Goal: Information Seeking & Learning: Compare options

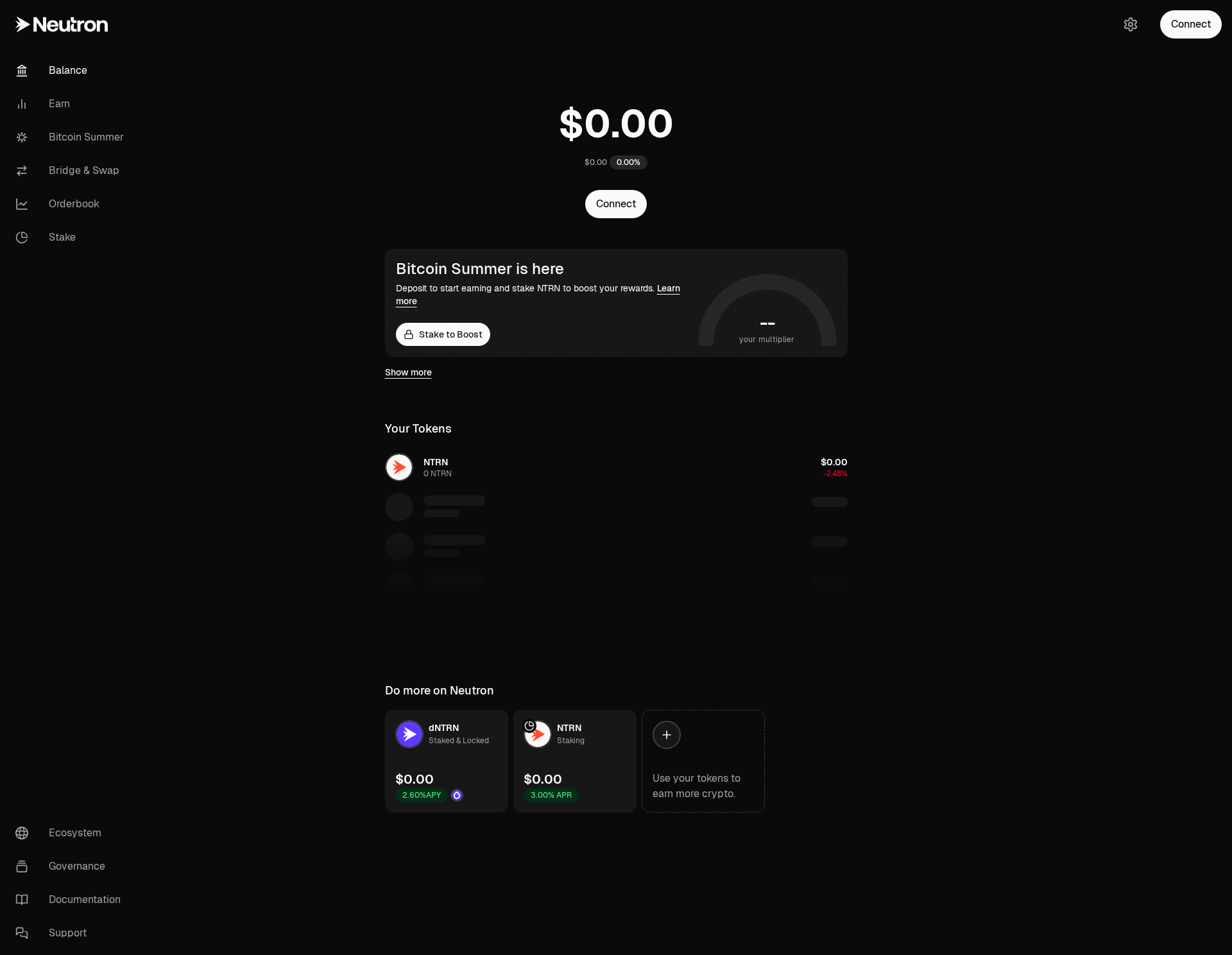
click at [52, 107] on link "Earn" at bounding box center [72, 104] width 134 height 33
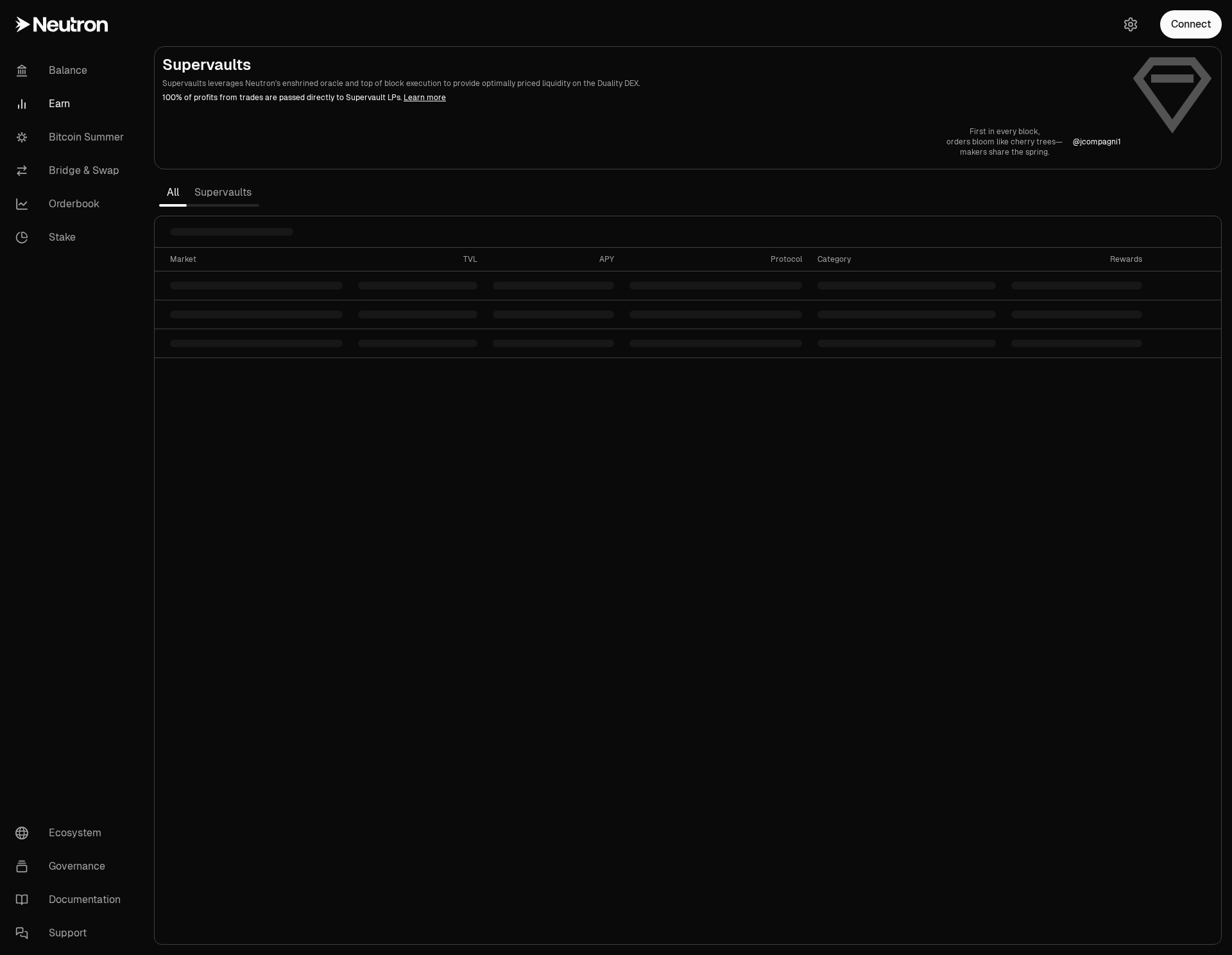
click at [224, 192] on link "Supervaults" at bounding box center [223, 192] width 73 height 25
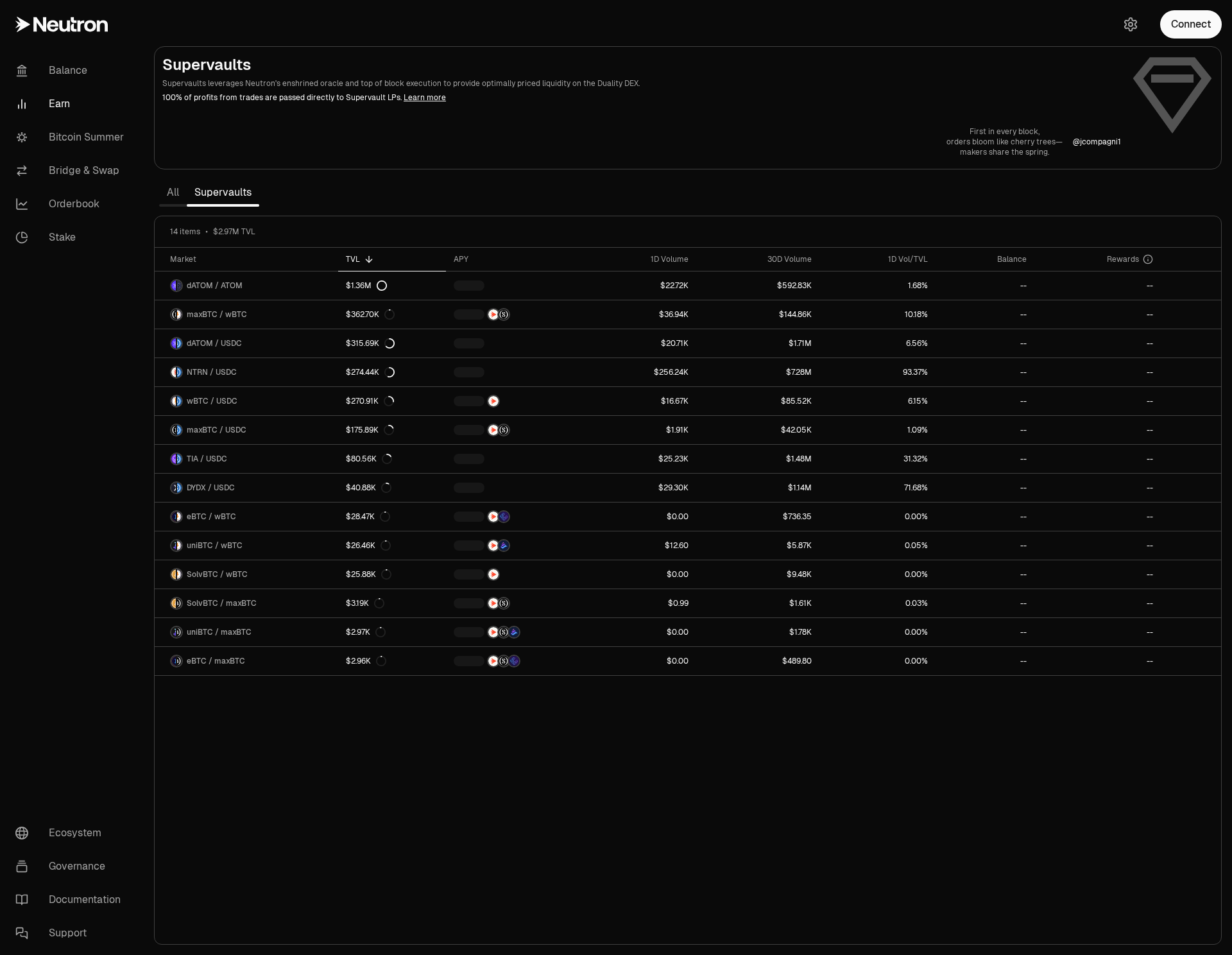
click at [95, 417] on nav "Balance Earn Bitcoin Summer Bridge & Swap Orderbook Stake Ecosystem Governance …" at bounding box center [72, 501] width 143 height 907
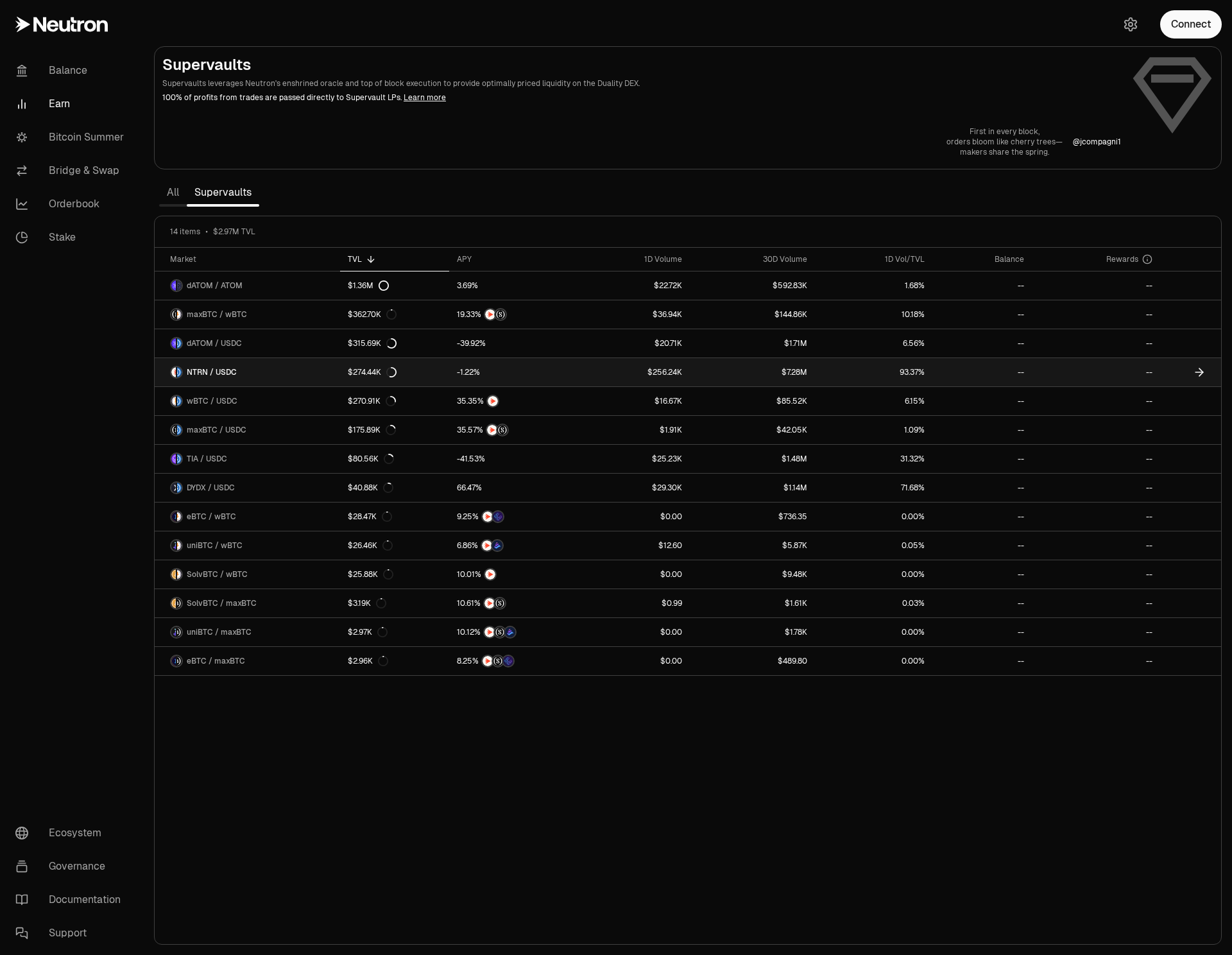
click at [219, 375] on span "NTRN / USDC" at bounding box center [212, 372] width 50 height 11
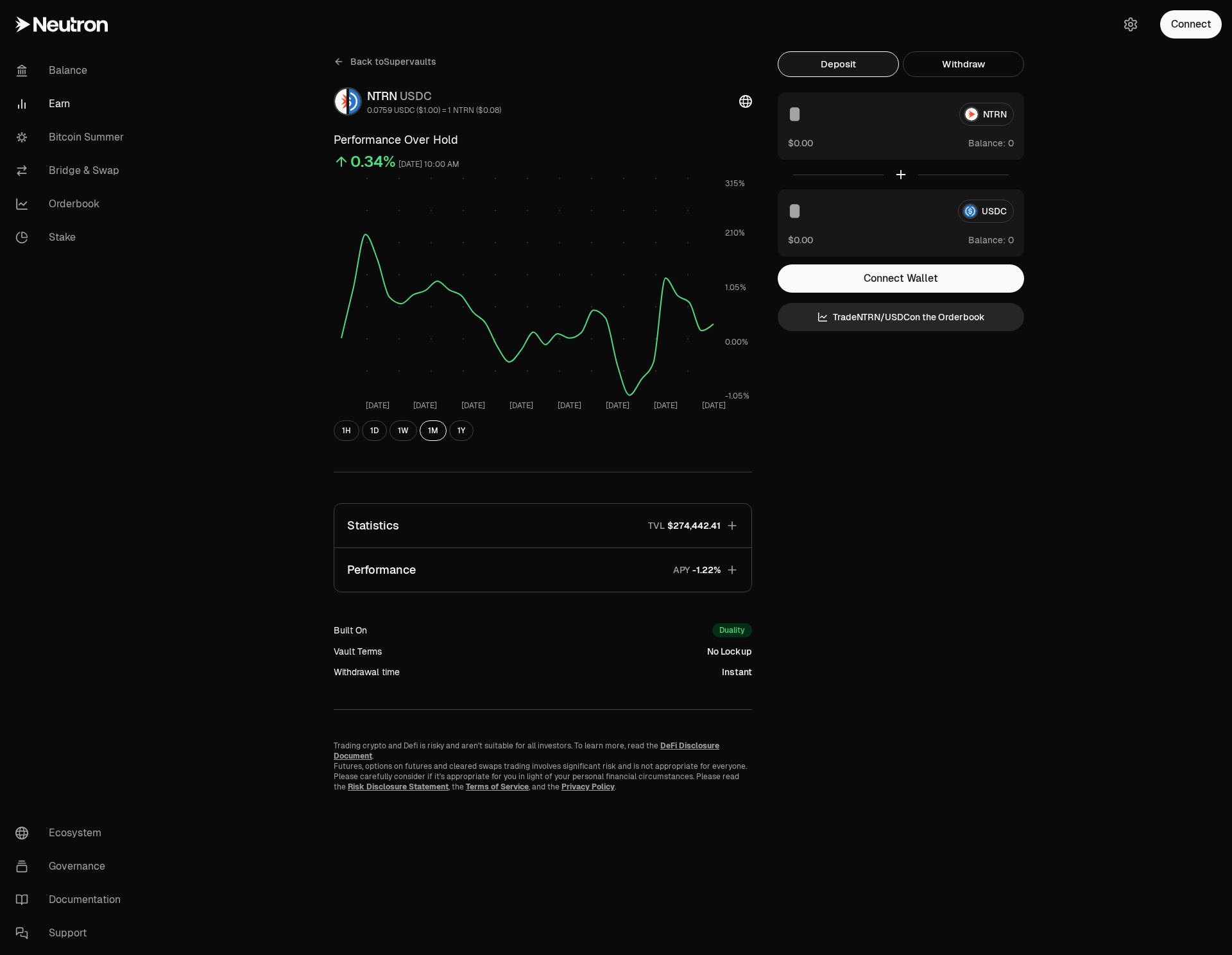
click at [526, 566] on button "Performance APY" at bounding box center [543, 569] width 417 height 44
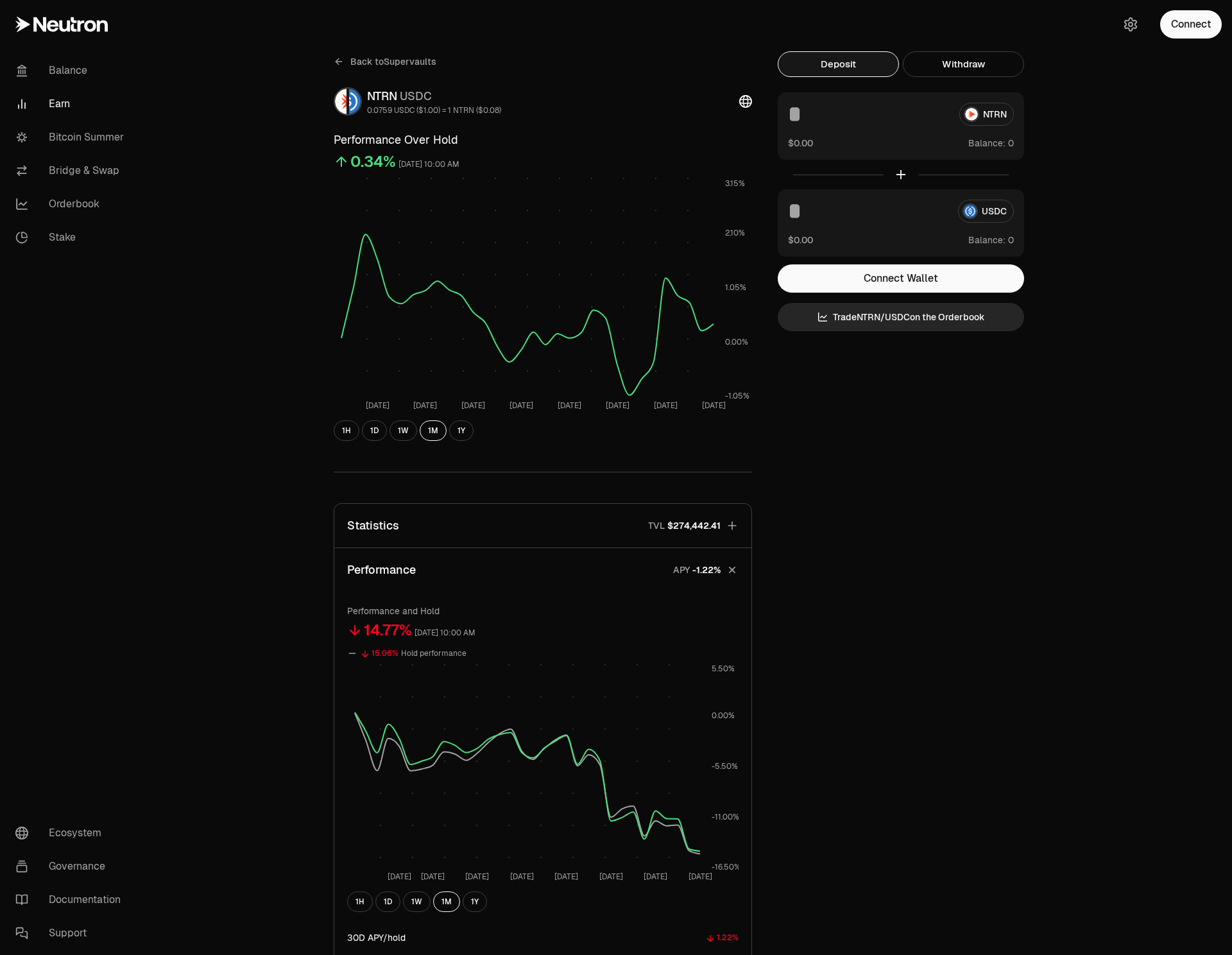
click at [354, 62] on span "Back to Supervaults" at bounding box center [393, 61] width 86 height 13
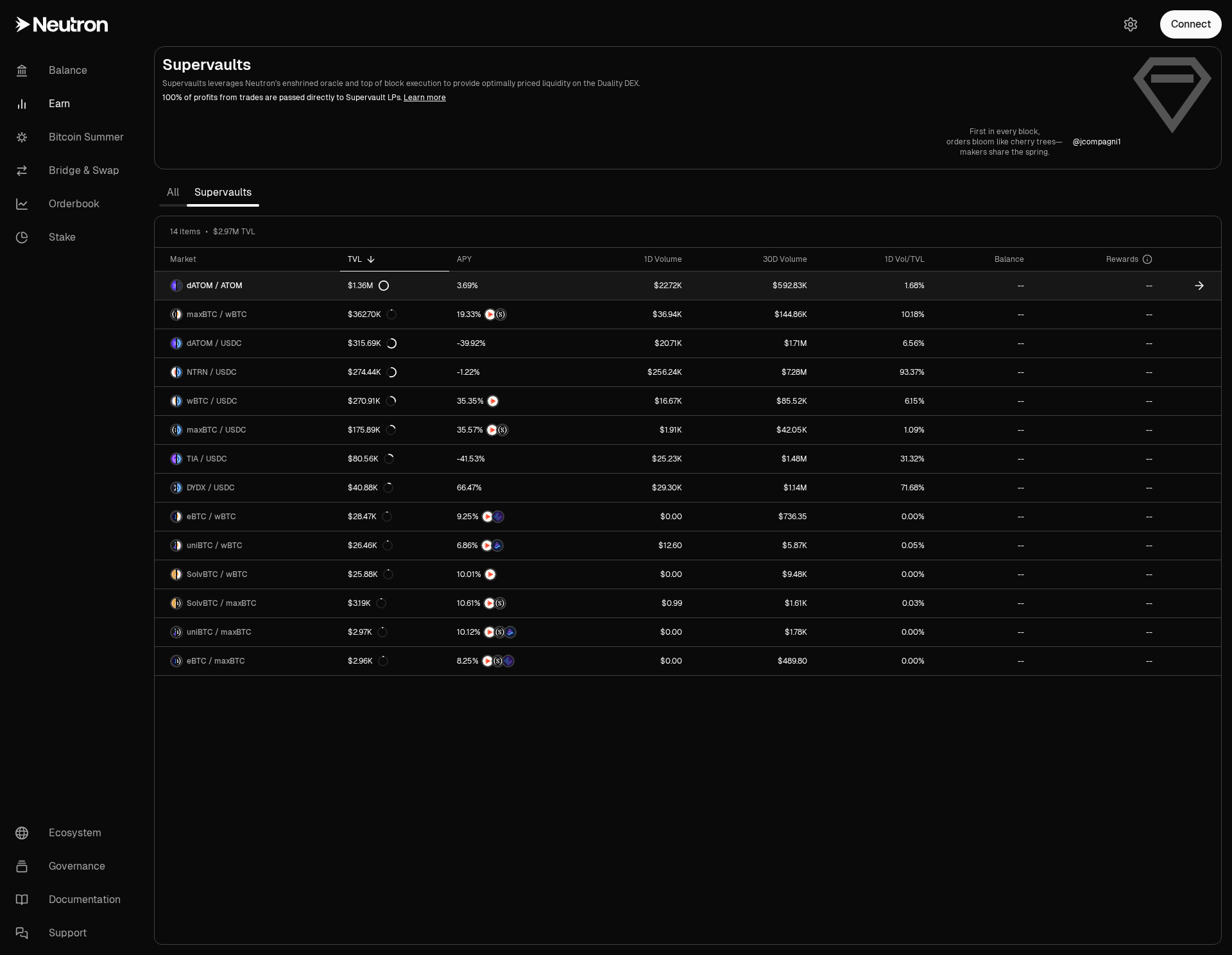
click at [213, 285] on span "dATOM / ATOM" at bounding box center [215, 285] width 56 height 11
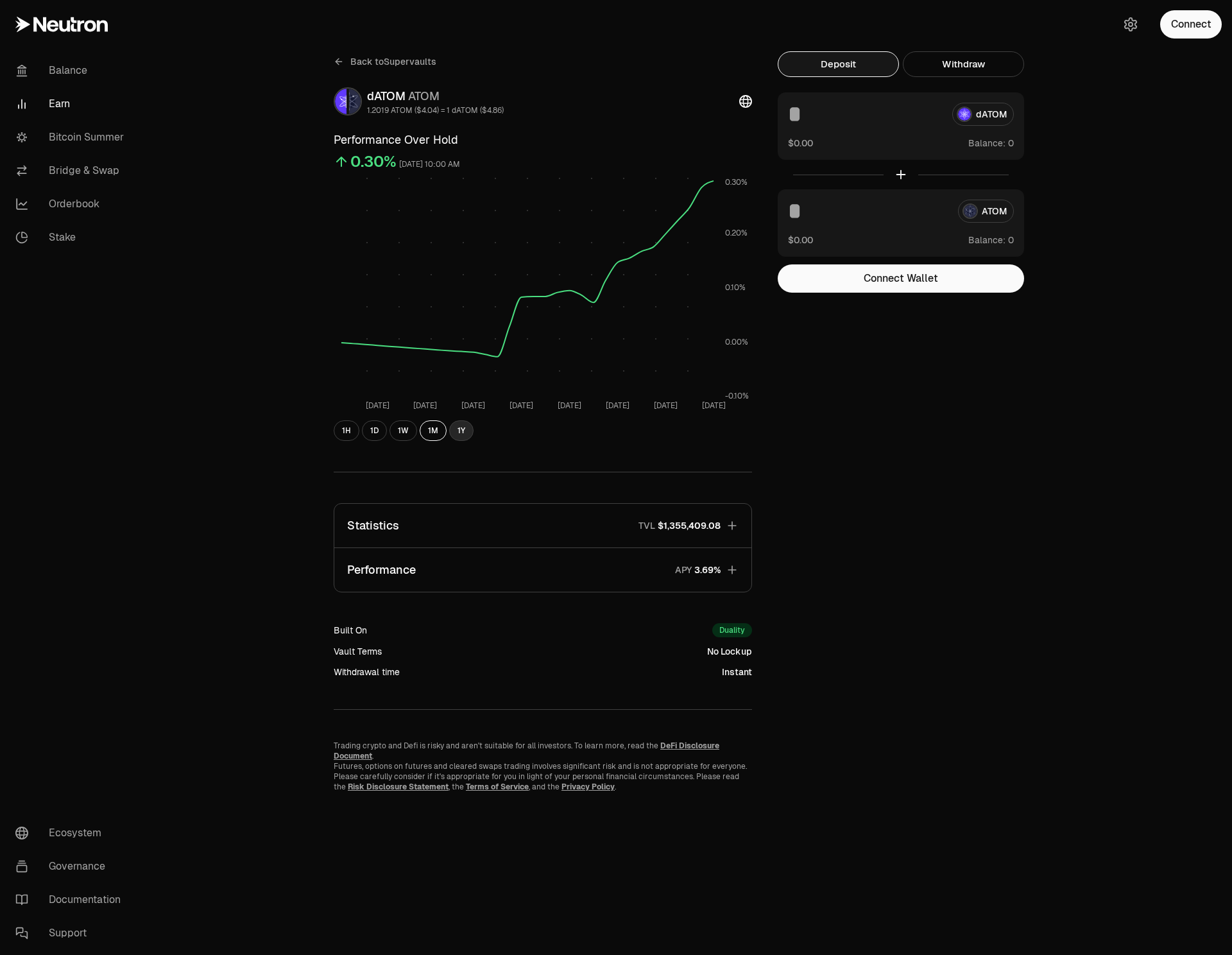
click at [470, 428] on button "1Y" at bounding box center [460, 430] width 24 height 20
click at [215, 366] on div "Back to Supervaults dATOM ATOM 1.2019 ATOM ($4.04) = 1 dATOM ($4.86) Performanc…" at bounding box center [687, 477] width 1089 height 955
click at [434, 428] on button "1M" at bounding box center [433, 430] width 27 height 20
click at [349, 66] on link "Back to Supervaults" at bounding box center [385, 61] width 103 height 20
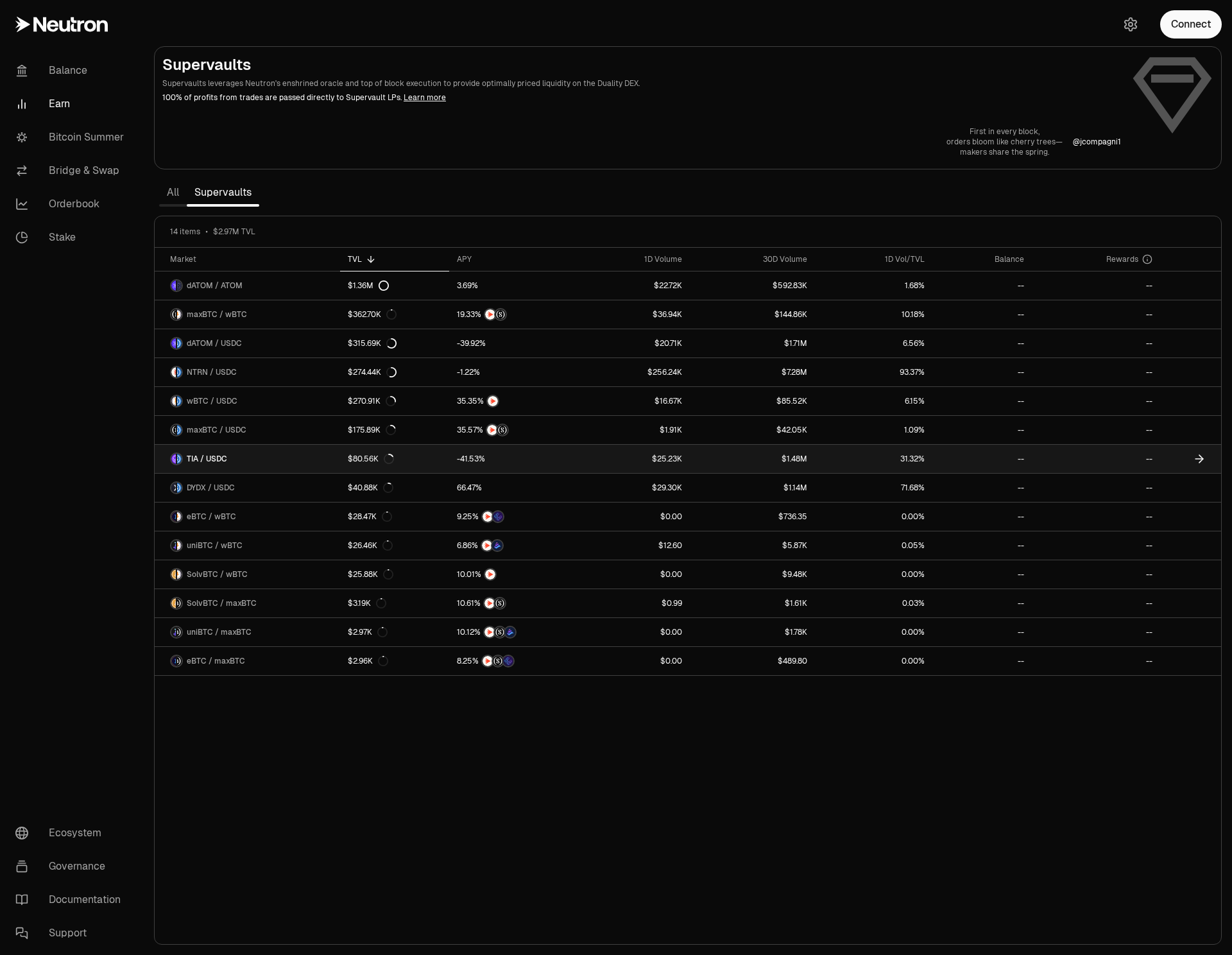
click at [295, 466] on link "TIA / USDC" at bounding box center [247, 459] width 185 height 28
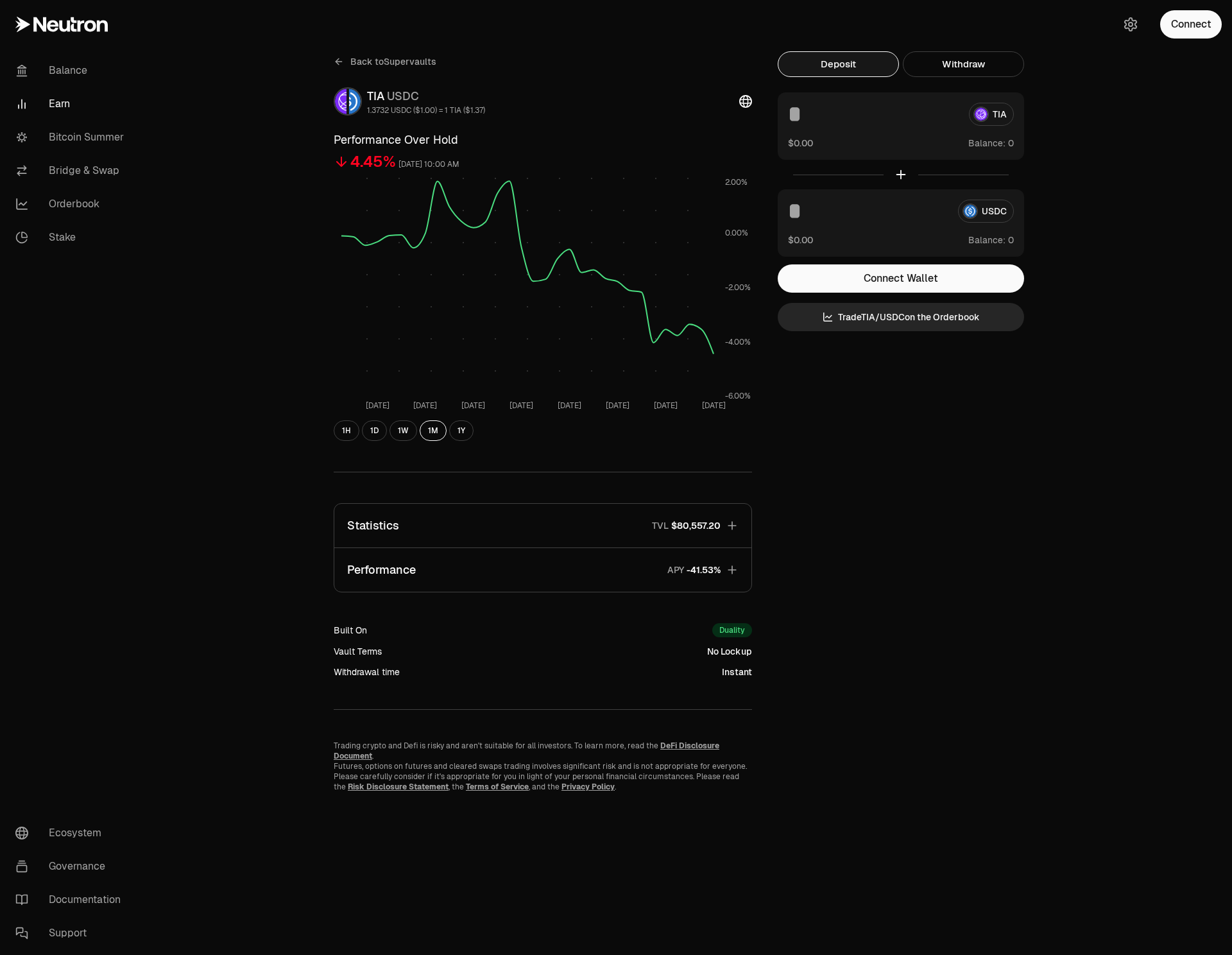
click at [445, 572] on button "Performance APY" at bounding box center [543, 569] width 417 height 44
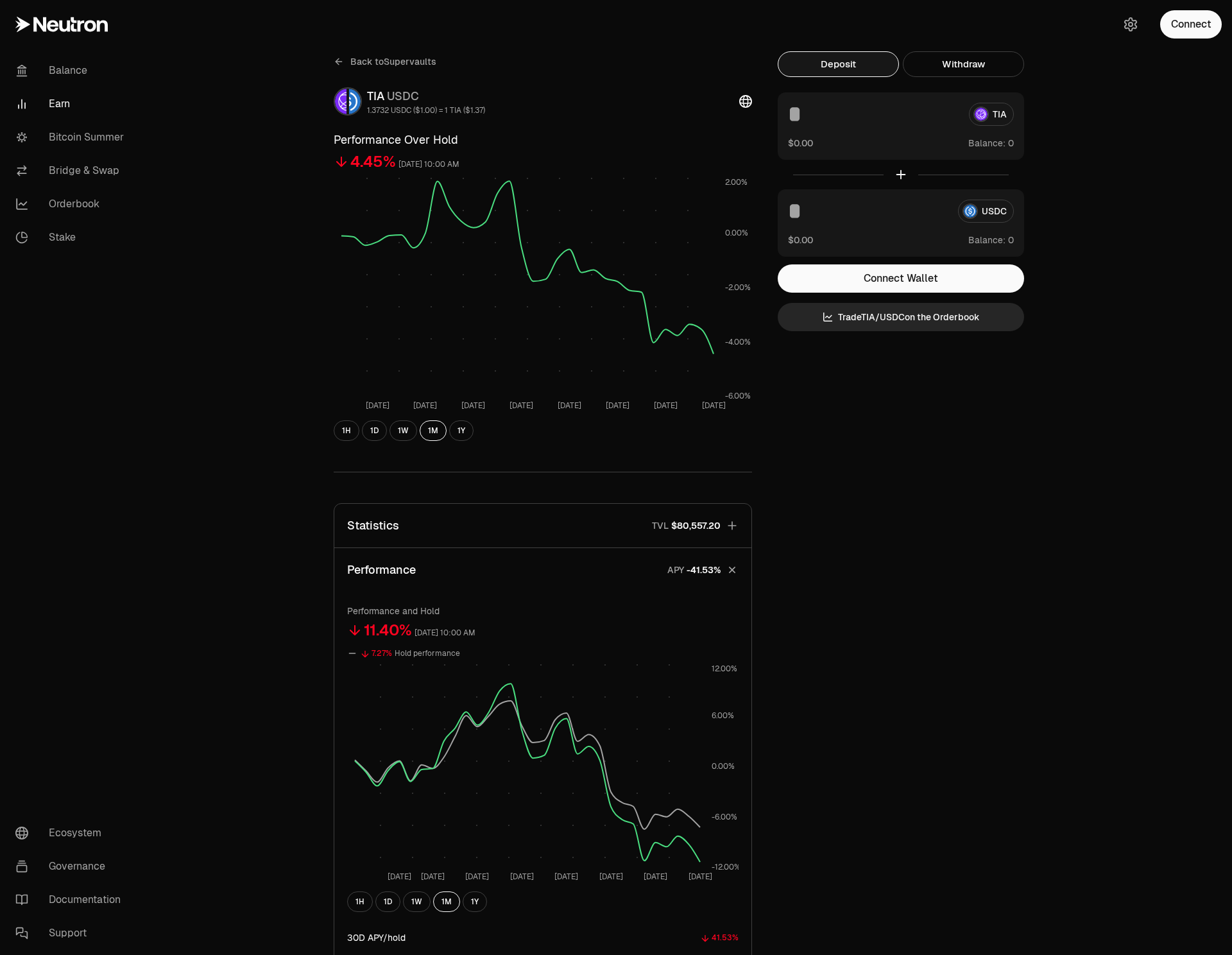
click at [274, 686] on div "Back to Supervaults TIA USDC 1.3732 USDC ($1.00) = 1 TIA ($1.37) Performance Ov…" at bounding box center [687, 609] width 1089 height 1218
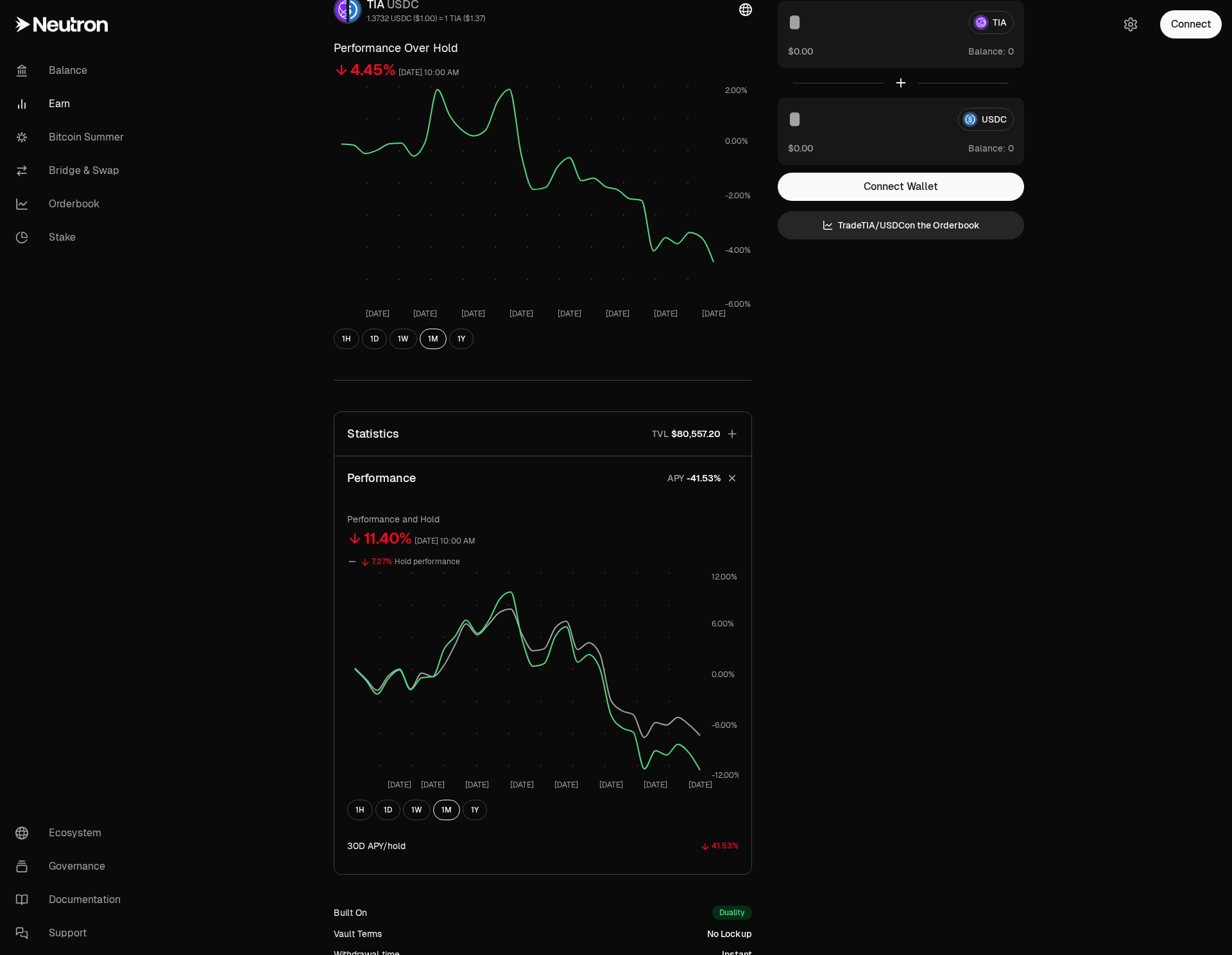
scroll to position [65, 0]
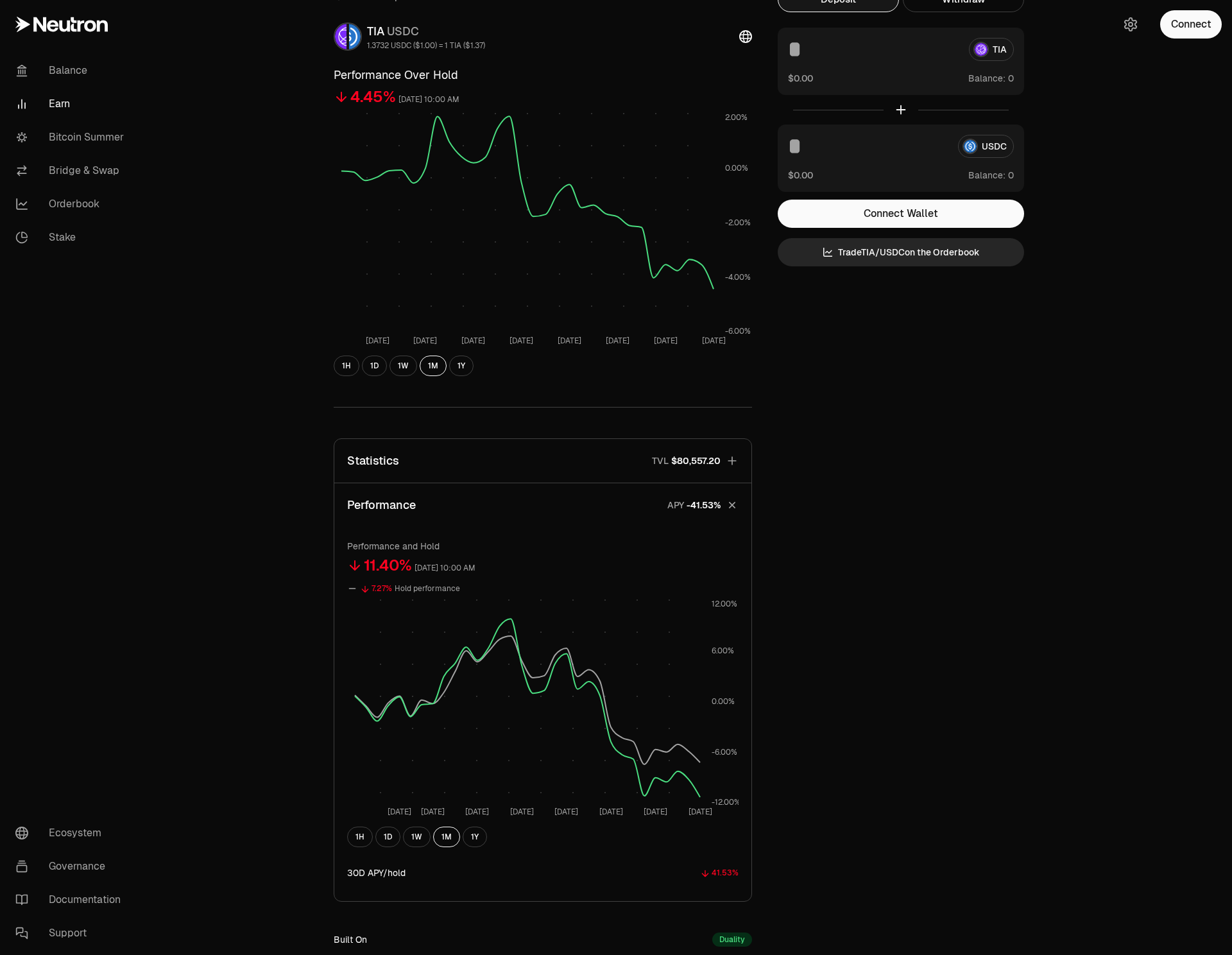
click at [462, 461] on button "Statistics TVL $80,557.20" at bounding box center [543, 461] width 417 height 44
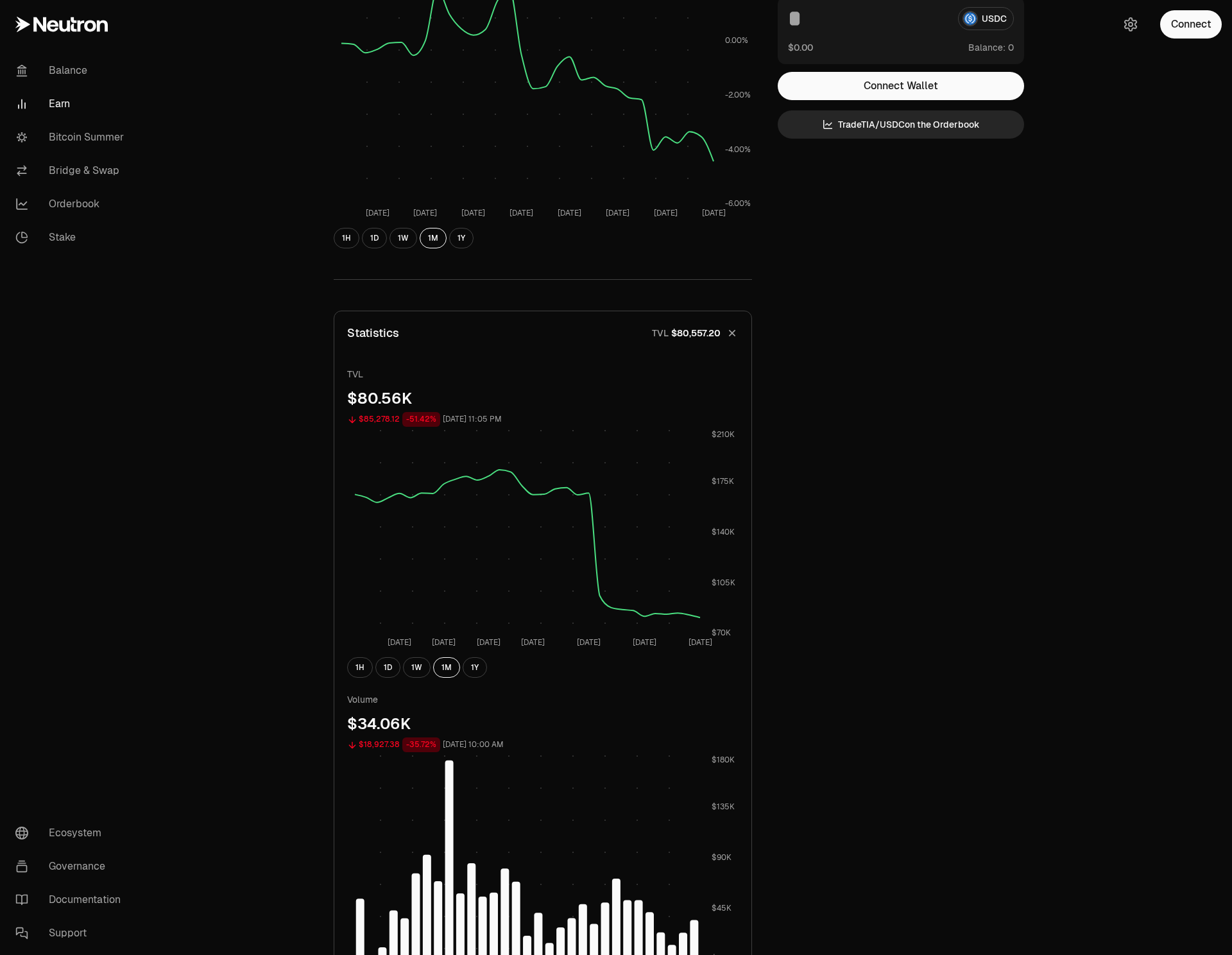
scroll to position [138, 0]
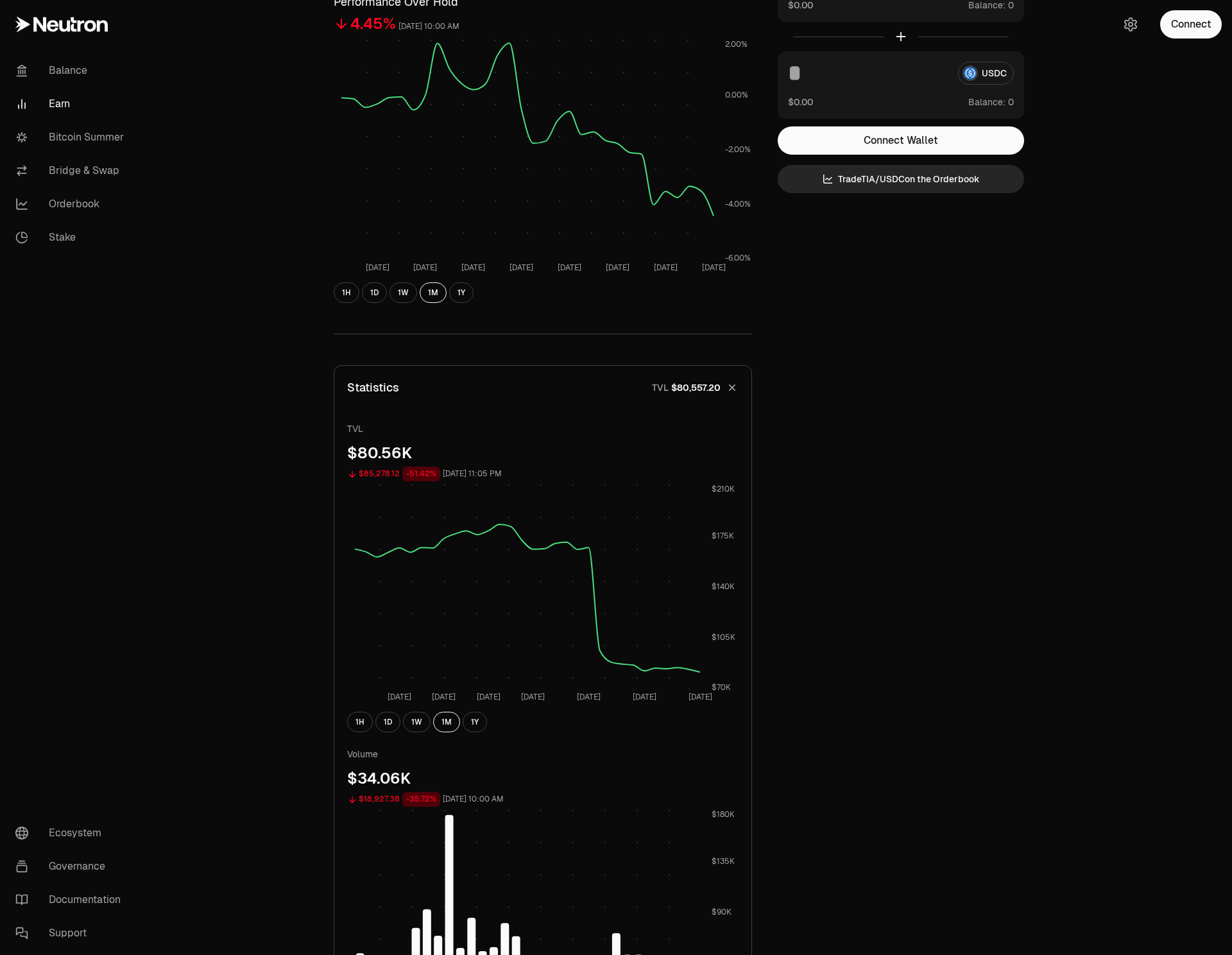
click at [276, 621] on div "Back to Supervaults TIA USDC 1.3732 USDC ($1.00) = 1 TIA ($1.37) Performance Ov…" at bounding box center [687, 698] width 1089 height 1671
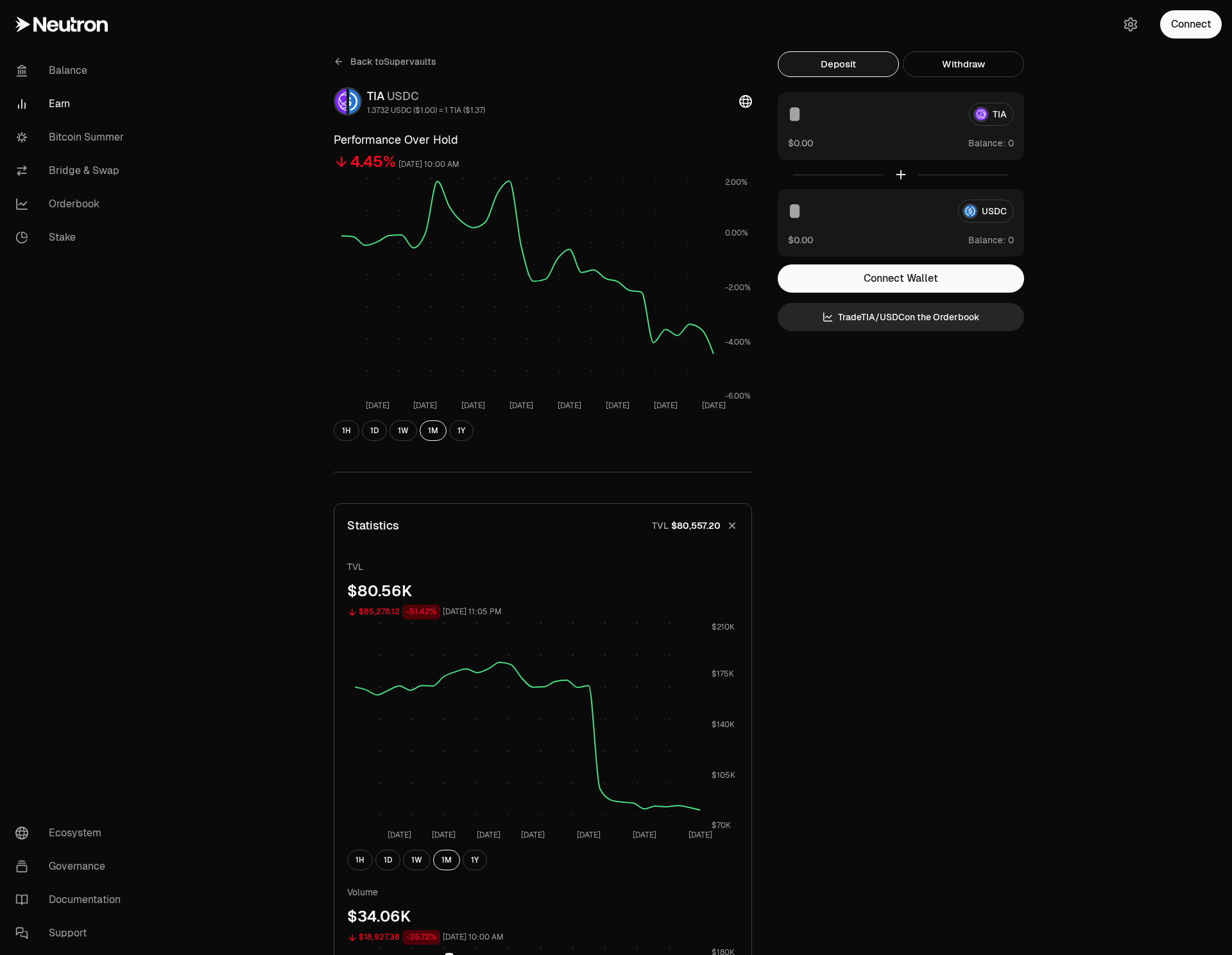
click at [340, 62] on icon at bounding box center [338, 62] width 6 height 0
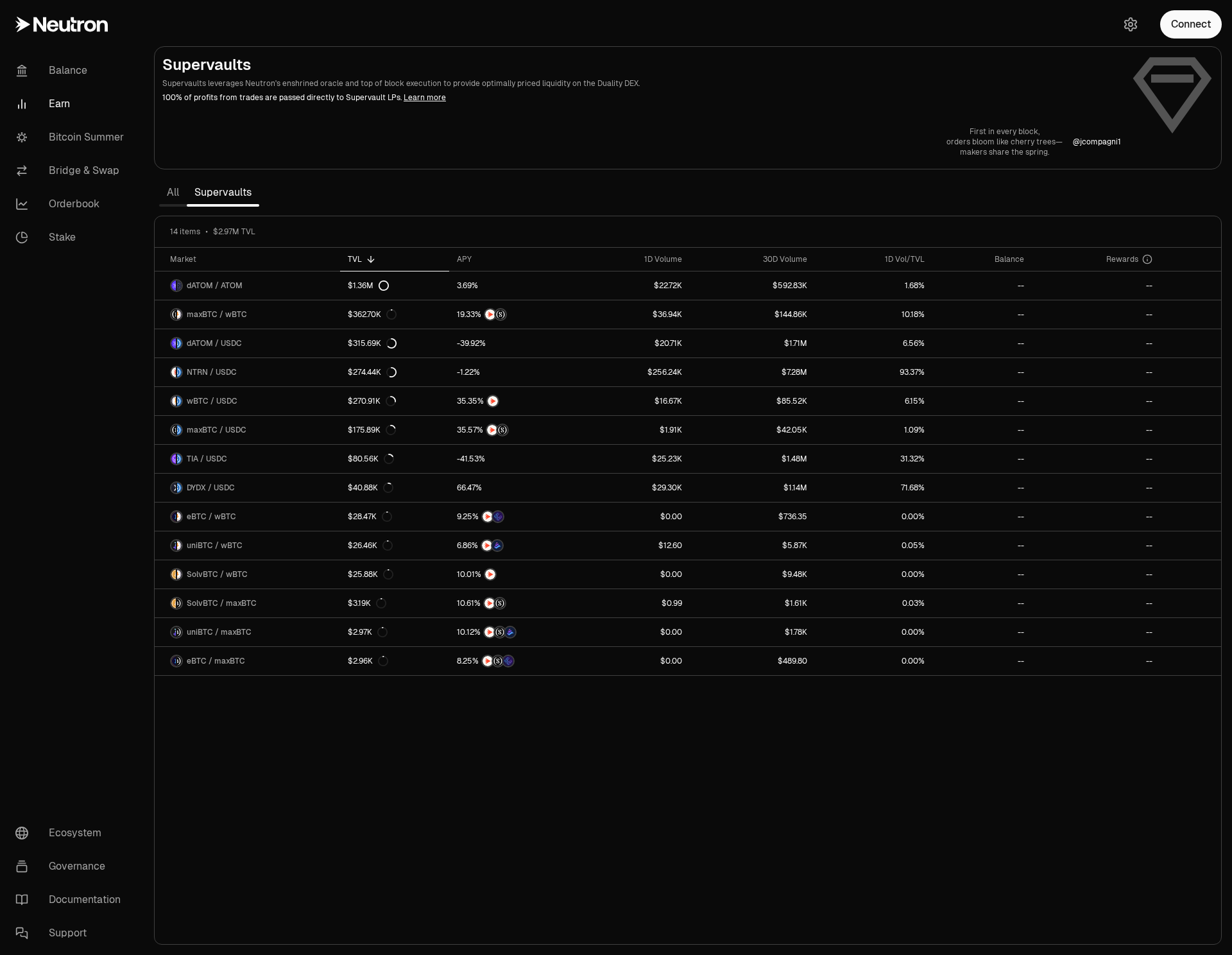
click at [371, 728] on div "Market TVL APY 1D Volume 30D Volume 1D Vol/TVL Balance Rewards dATOM / ATOM $1.…" at bounding box center [688, 595] width 1066 height 697
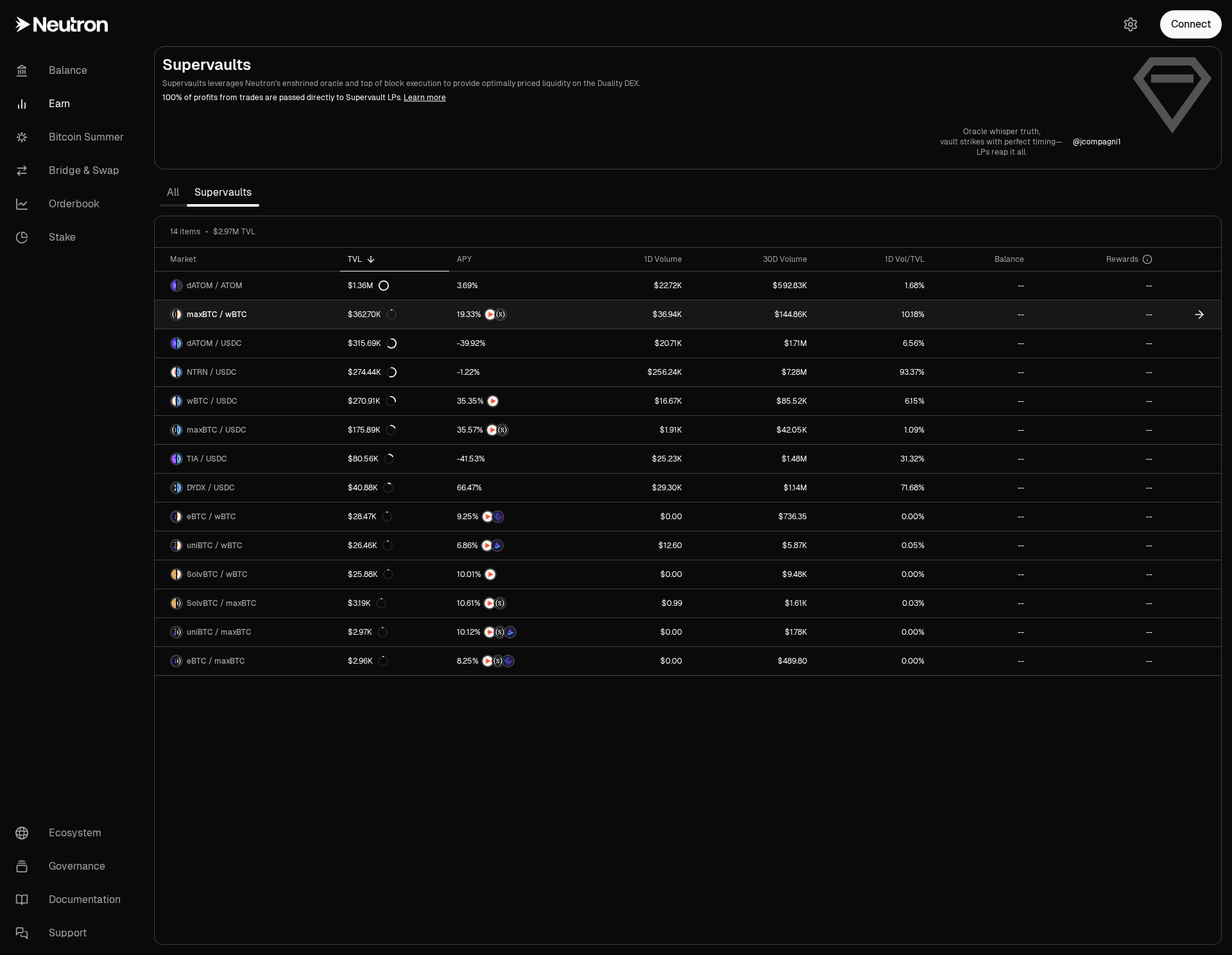
click at [435, 316] on link "$362.70K" at bounding box center [395, 314] width 109 height 28
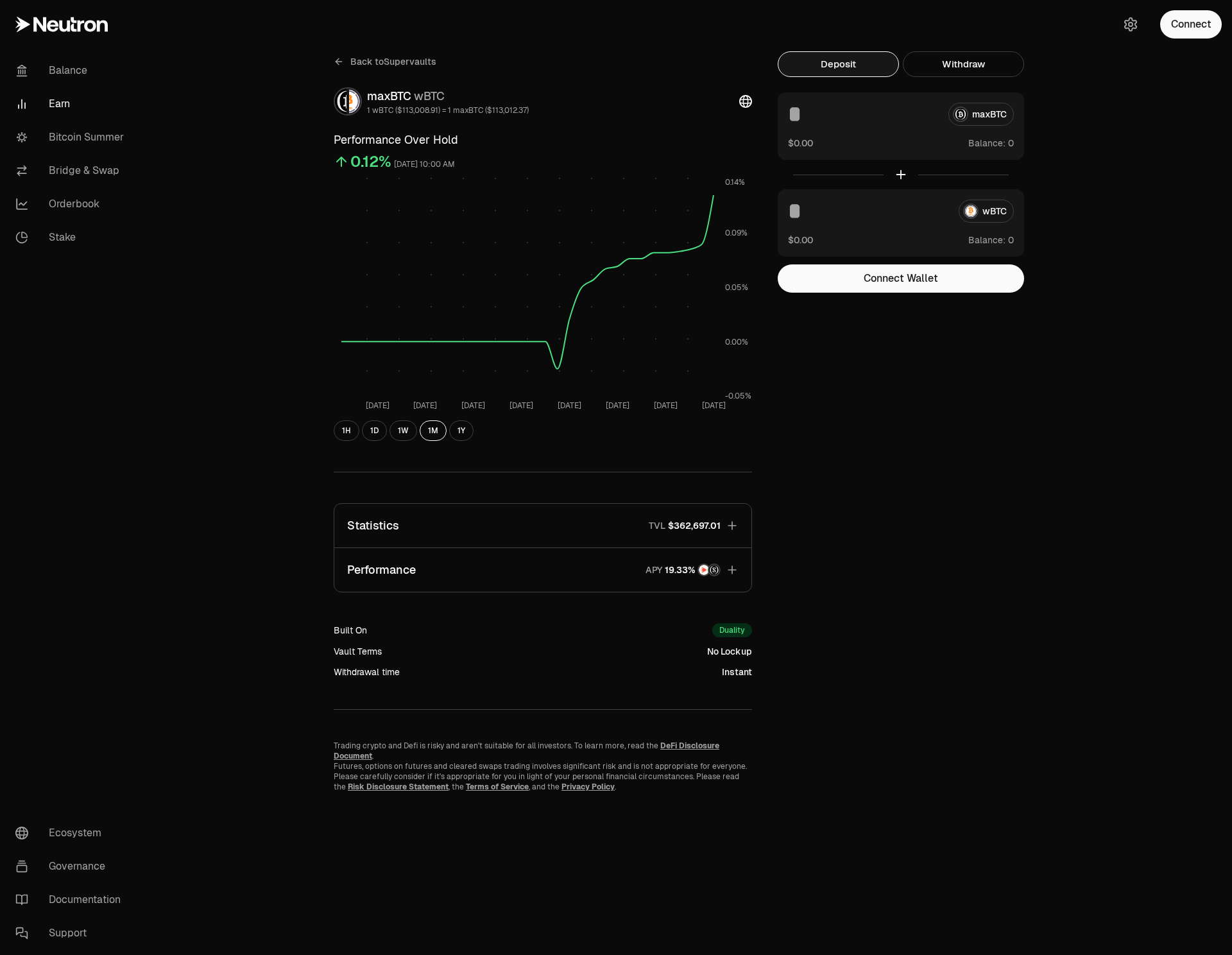
click at [356, 64] on span "Back to Supervaults" at bounding box center [393, 61] width 86 height 13
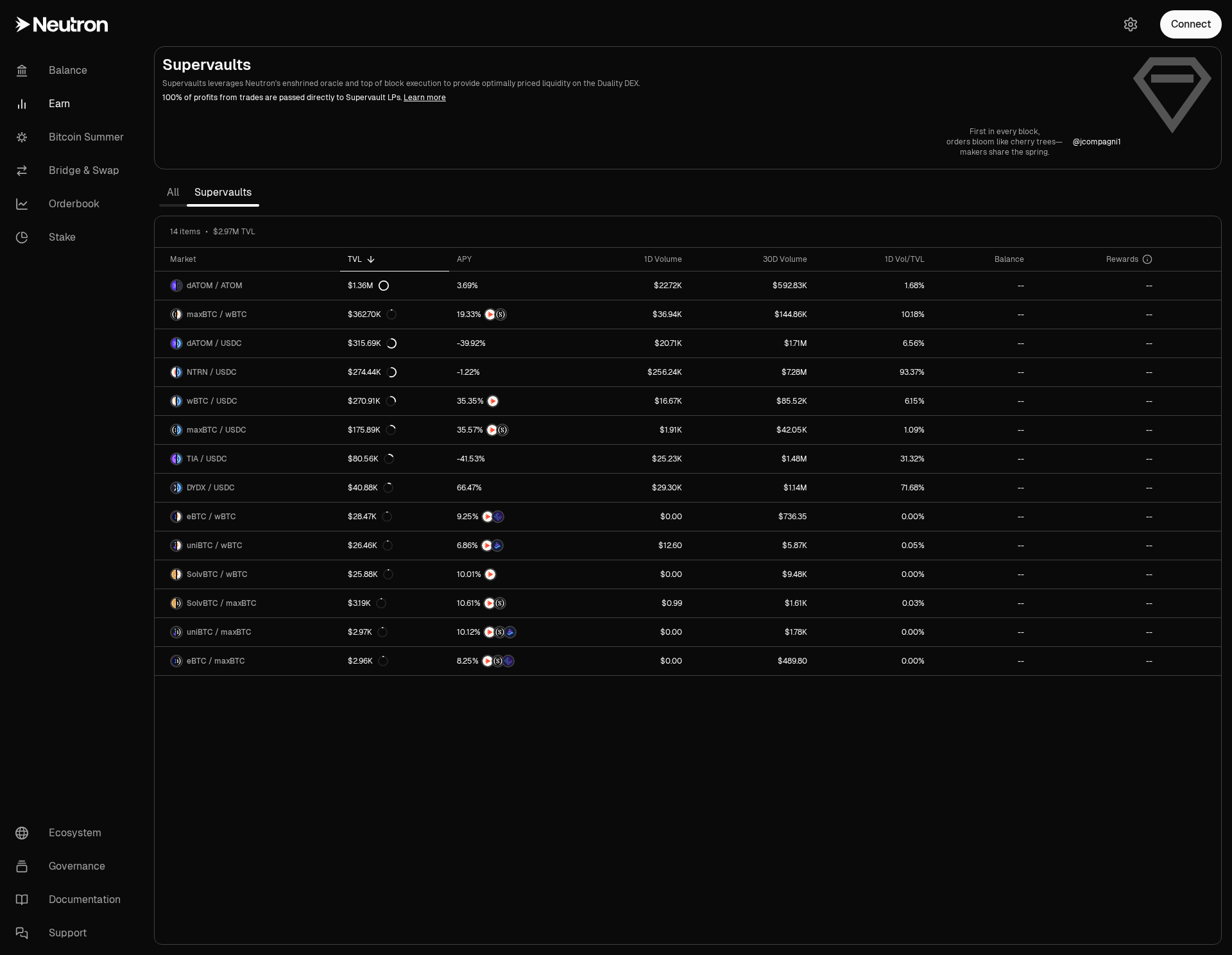
click at [498, 195] on section "Supervaults Supervaults leverages Neutron's enshrined oracle and top of block e…" at bounding box center [687, 477] width 1089 height 955
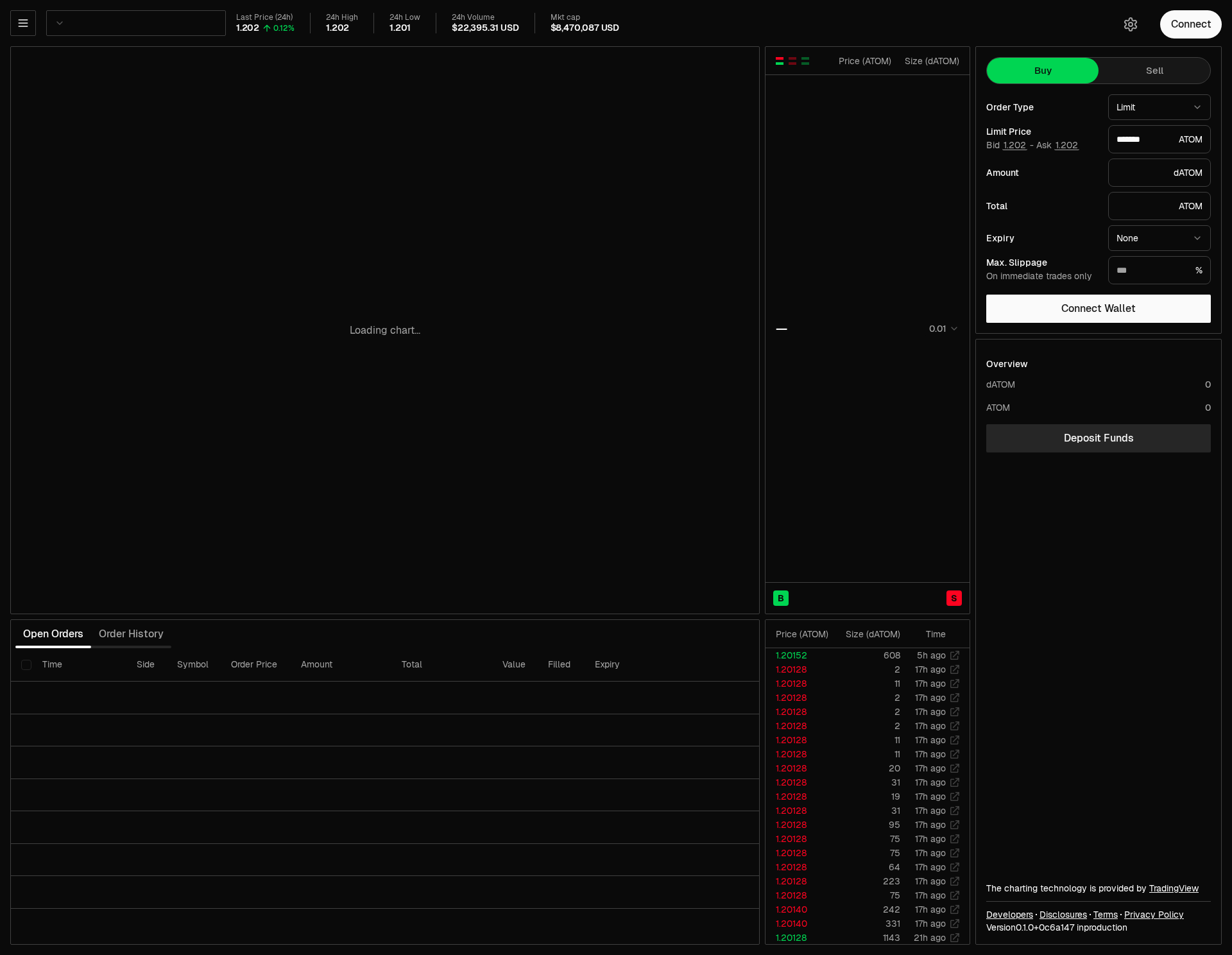
click at [1047, 535] on div "Overview dATOM 0 ATOM 0 Deposit Funds The charting technology is provided by Tr…" at bounding box center [1098, 642] width 245 height 605
type input "*******"
